Goal: Information Seeking & Learning: Find specific fact

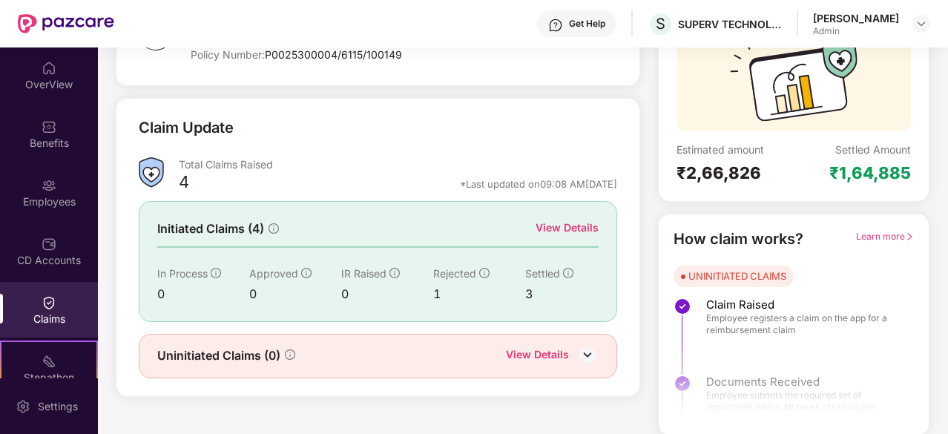
scroll to position [145, 0]
click at [43, 152] on div "Benefits" at bounding box center [49, 134] width 98 height 56
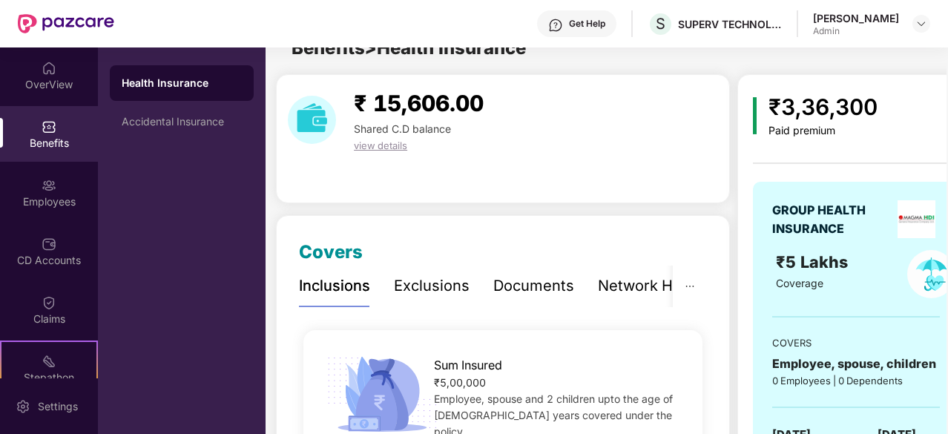
scroll to position [145, 0]
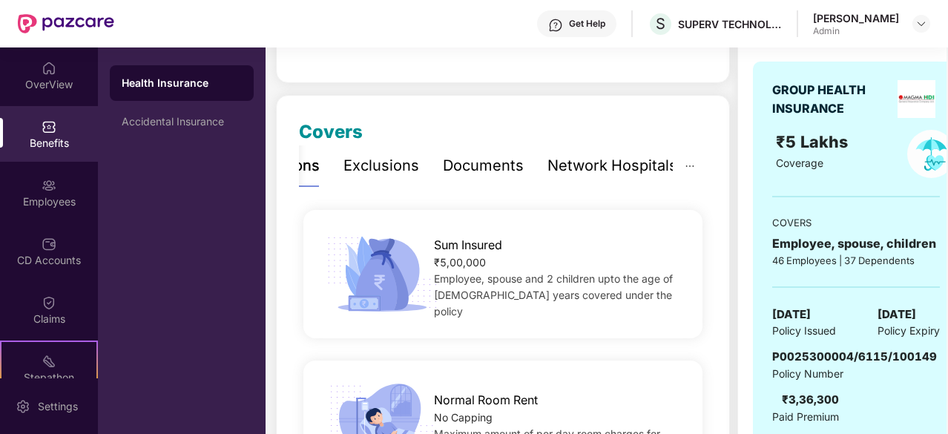
click at [619, 170] on div "Network Hospitals" at bounding box center [612, 165] width 130 height 23
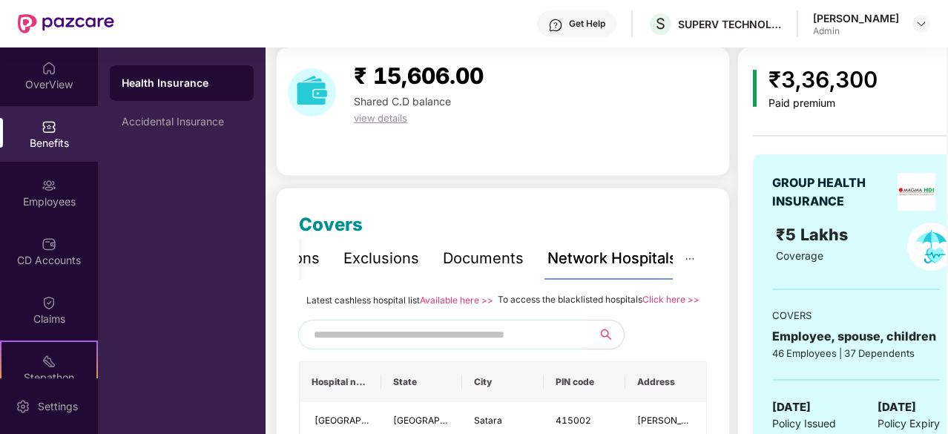
scroll to position [0, 0]
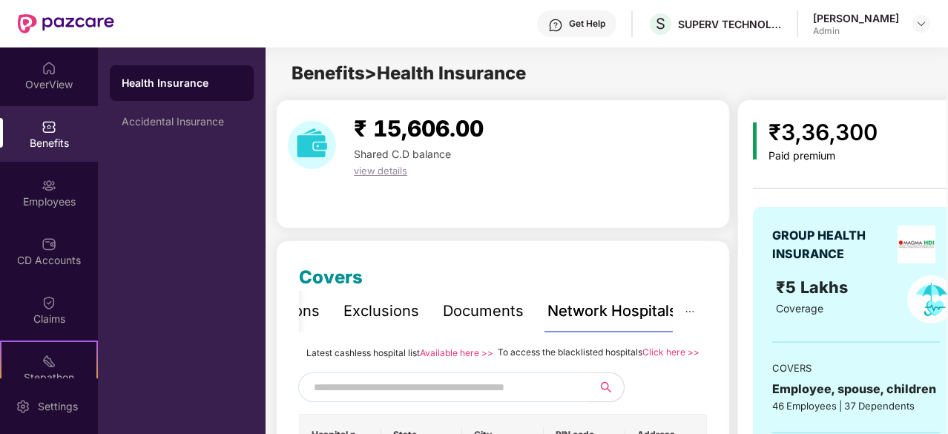
click at [379, 398] on input "text" at bounding box center [441, 387] width 254 height 22
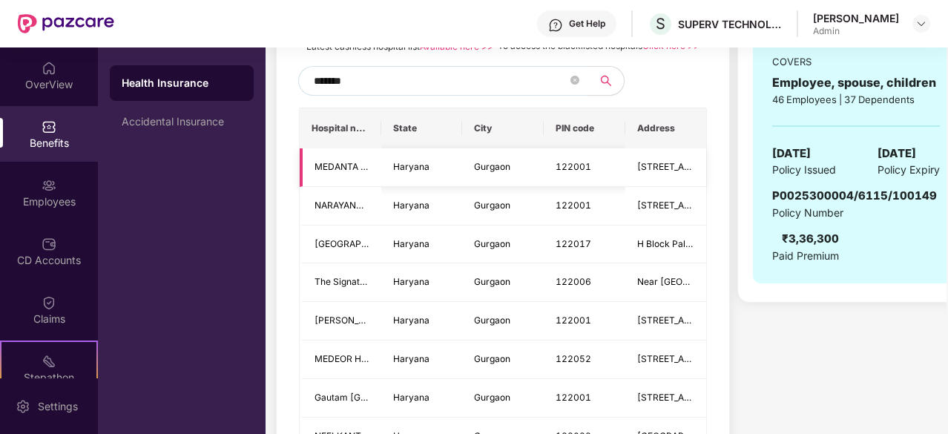
scroll to position [308, 0]
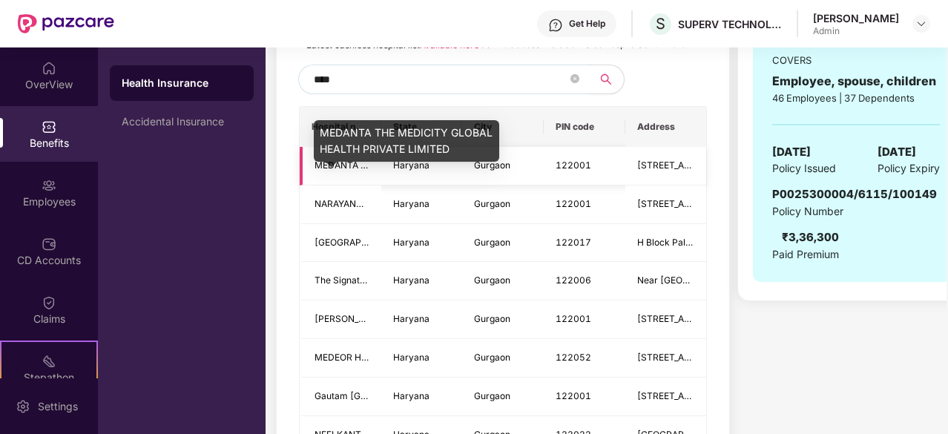
click at [350, 171] on span "MEDANTA THE MEDICITY GLOBAL HEALTH PRIVATE LIMITED" at bounding box center [445, 164] width 260 height 11
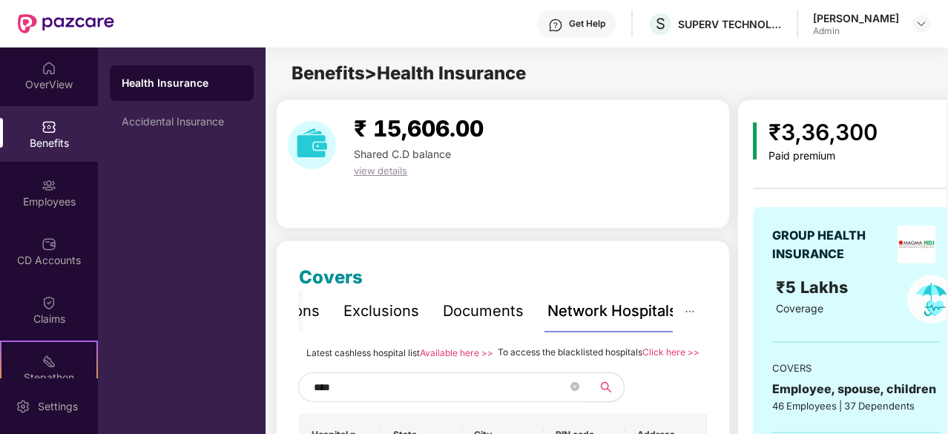
scroll to position [226, 0]
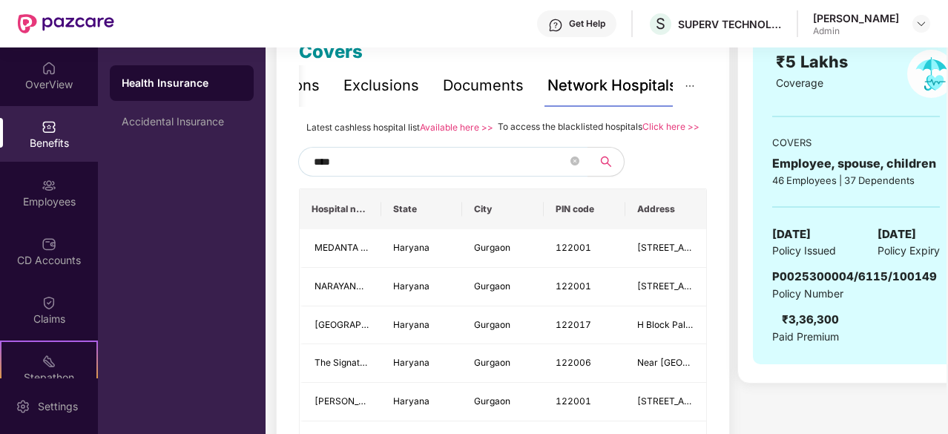
click at [356, 173] on input "****" at bounding box center [441, 162] width 254 height 22
type input "*"
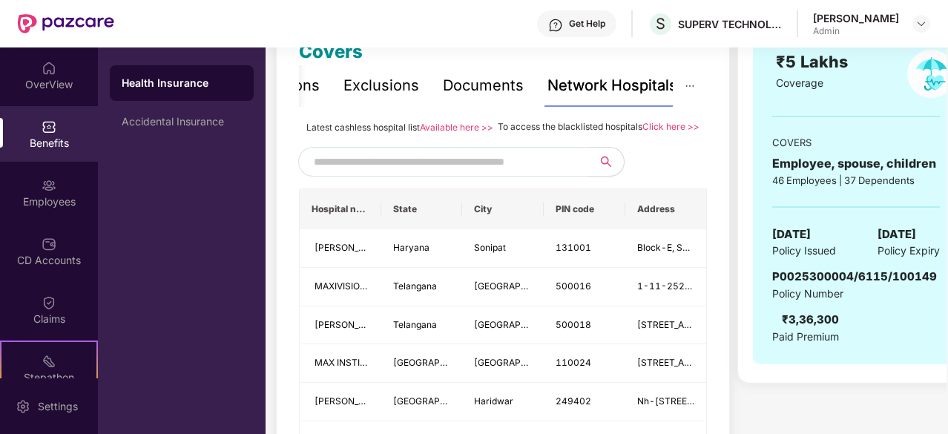
type input "*"
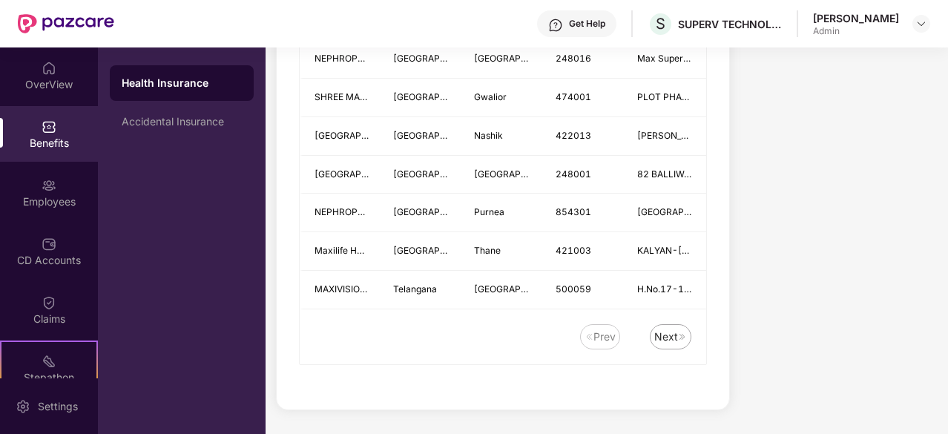
scroll to position [2070, 0]
type input "***"
